Goal: Task Accomplishment & Management: Use online tool/utility

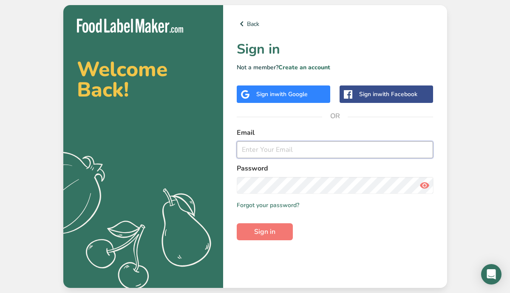
click at [256, 152] on input "email" at bounding box center [335, 149] width 197 height 17
type input "[EMAIL_ADDRESS][PERSON_NAME][DOMAIN_NAME]"
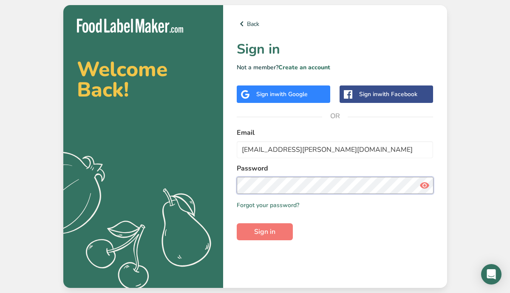
click at [237, 223] on button "Sign in" at bounding box center [265, 231] width 56 height 17
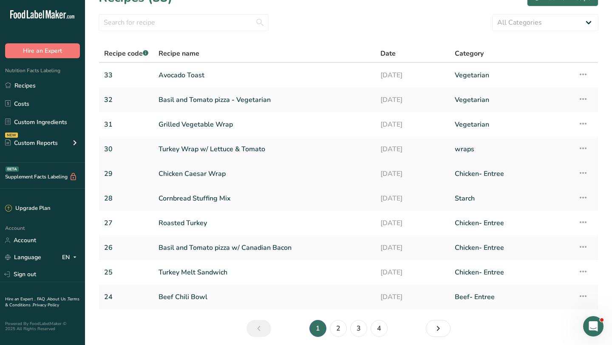
scroll to position [23, 0]
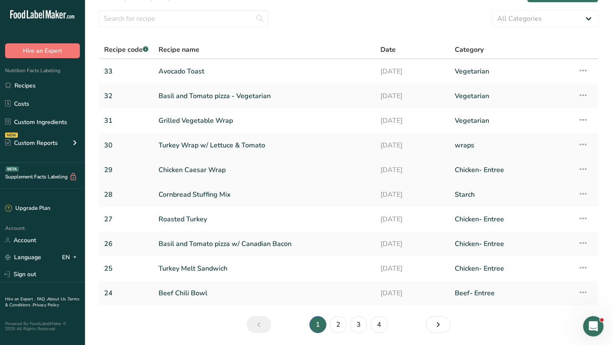
click at [178, 171] on link "Chicken Caesar Wrap" at bounding box center [264, 170] width 212 height 18
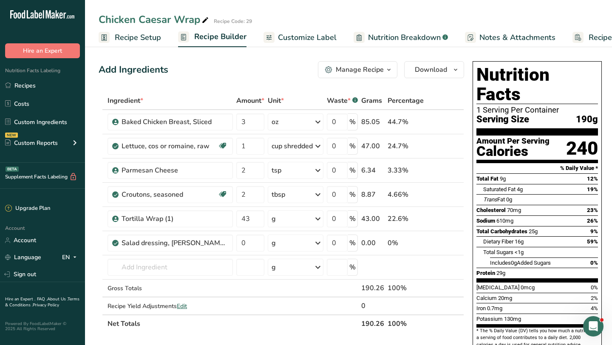
click at [383, 71] on div "Manage Recipe" at bounding box center [360, 70] width 48 height 10
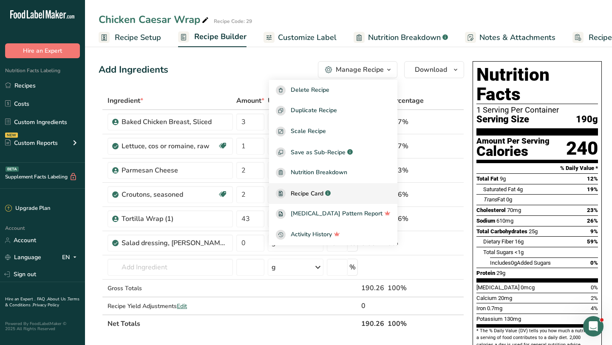
click at [317, 189] on span "Recipe Card" at bounding box center [307, 193] width 33 height 9
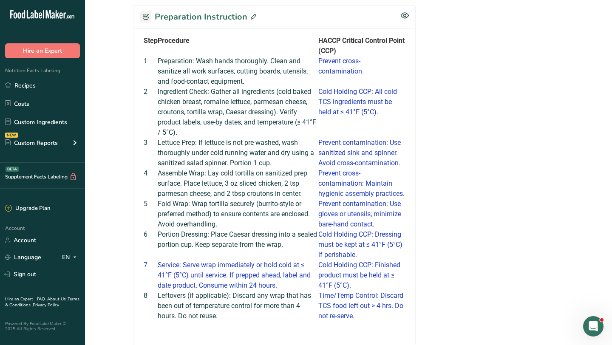
scroll to position [429, 0]
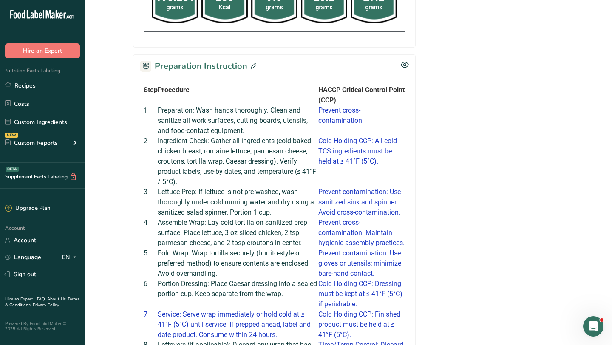
click at [251, 63] on icon at bounding box center [254, 66] width 6 height 6
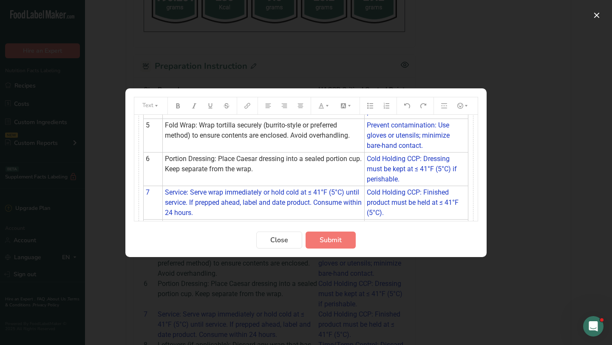
scroll to position [195, 0]
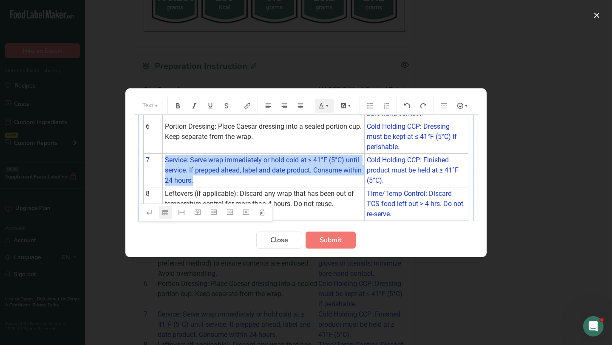
drag, startPoint x: 215, startPoint y: 183, endPoint x: 165, endPoint y: 161, distance: 54.6
click at [165, 161] on td "Service: Serve wrap immediately or hold cold at ≤ 41°F (5°C) until service. If …" at bounding box center [264, 170] width 202 height 34
click at [328, 105] on icon "Preparation instructions modal" at bounding box center [327, 106] width 6 height 6
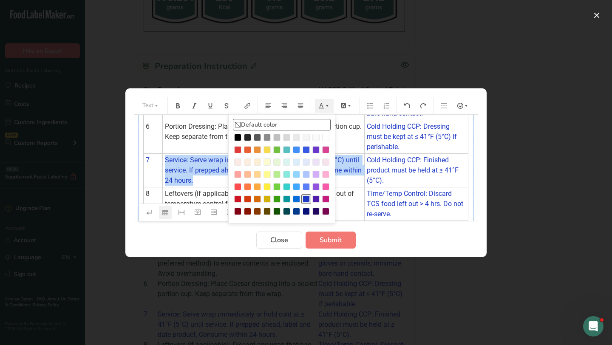
click at [260, 124] on li "Default color" at bounding box center [282, 124] width 98 height 11
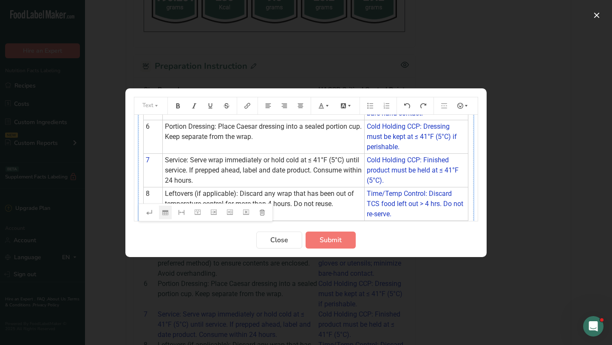
click at [342, 191] on span "Leftovers (if applicable): Discard any wrap that has been out of temperature co…" at bounding box center [260, 198] width 191 height 18
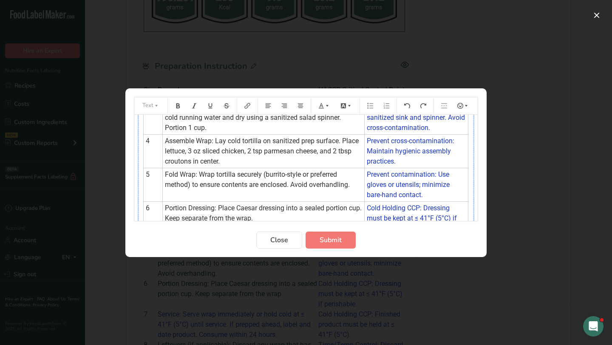
scroll to position [114, 0]
click at [332, 185] on span "Fold Wrap: Wrap tortilla securely (burrito-style or preferred method) to ensure…" at bounding box center [257, 179] width 185 height 18
click at [325, 186] on span "Fold Wrap: Wrap tortilla securely (burrito-style or preferred method) to ensure…" at bounding box center [257, 179] width 185 height 18
drag, startPoint x: 294, startPoint y: 184, endPoint x: 340, endPoint y: 185, distance: 46.3
click at [340, 185] on span "Fold Wrap: Wrap tortilla securely (burrito-style or preferred method) to ensure…" at bounding box center [257, 179] width 185 height 18
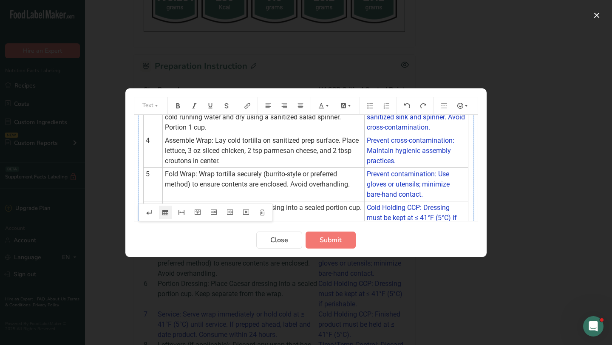
click at [350, 186] on td "Fold Wrap: Wrap tortilla securely (burrito-style or preferred method) to ensure…" at bounding box center [264, 184] width 202 height 34
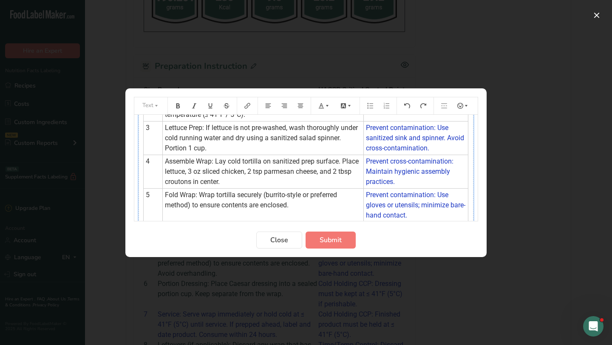
scroll to position [34, 0]
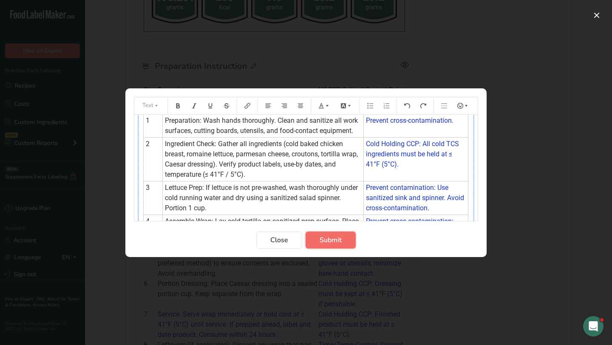
click at [341, 241] on span "Submit" at bounding box center [330, 240] width 22 height 10
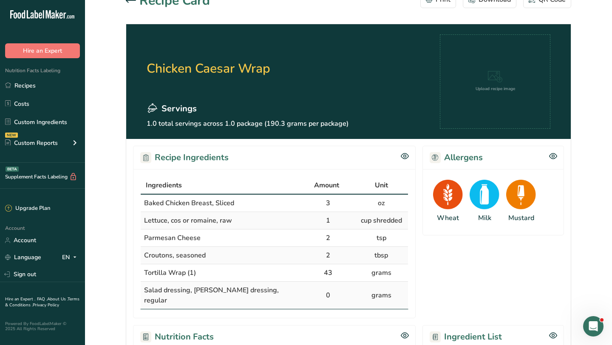
scroll to position [0, 0]
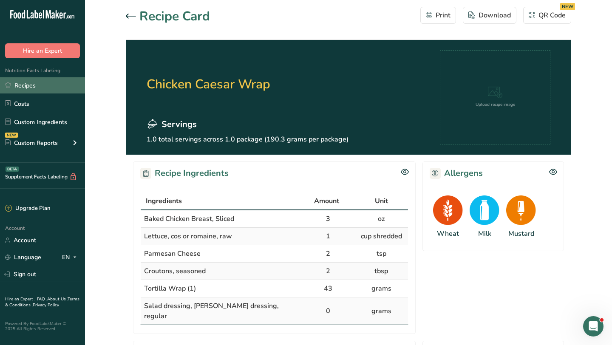
click at [36, 81] on link "Recipes" at bounding box center [42, 85] width 85 height 16
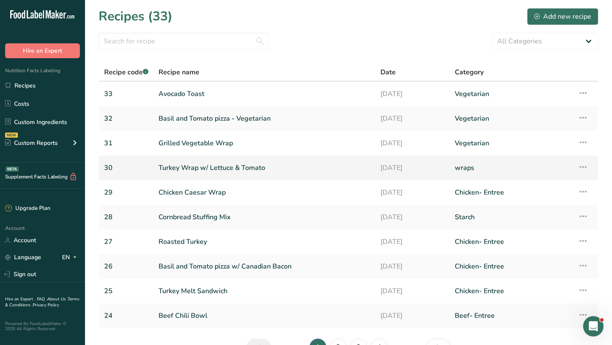
click at [231, 169] on link "Turkey Wrap w/ Lettuce & Tomato" at bounding box center [264, 168] width 212 height 18
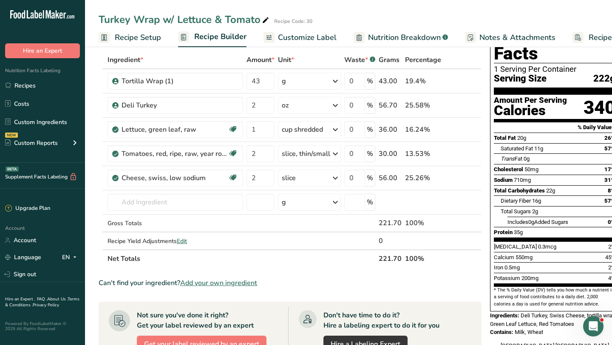
scroll to position [147, 0]
